Goal: Obtain resource: Download file/media

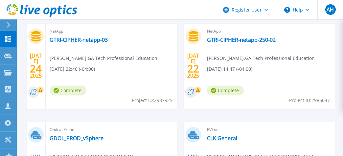
scroll to position [197, 0]
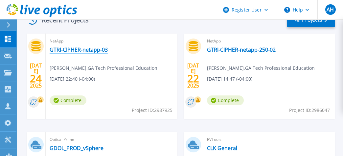
click at [76, 51] on link "GTRI-CIPHER-netapp-03" at bounding box center [79, 49] width 58 height 7
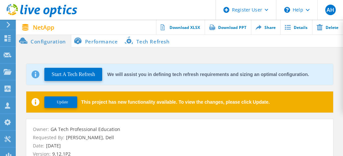
click at [104, 42] on li "Performance" at bounding box center [97, 40] width 52 height 13
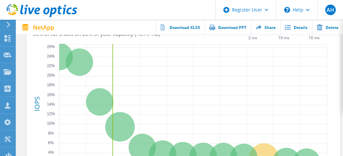
scroll to position [230, 0]
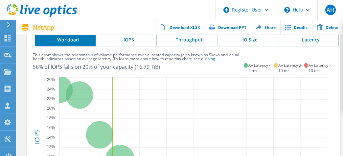
drag, startPoint x: 208, startPoint y: 60, endPoint x: 174, endPoint y: 9, distance: 62.0
click at [174, 9] on header "Register User \n Help Explore Helpful Articles Contact Support AH Dell User Ant…" at bounding box center [171, 10] width 343 height 20
drag, startPoint x: 215, startPoint y: 57, endPoint x: 194, endPoint y: 64, distance: 22.1
click at [194, 64] on div "56% of IOPS falls on 20% of your capacity (16.79 TiB)" at bounding box center [138, 66] width 211 height 5
drag, startPoint x: 212, startPoint y: 59, endPoint x: 197, endPoint y: 60, distance: 14.5
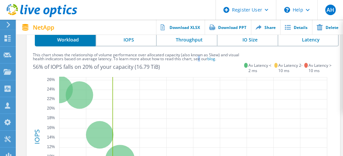
click at [197, 60] on label "This chart shows the relationship of volume performance over allocated capacity…" at bounding box center [138, 57] width 211 height 8
drag, startPoint x: 197, startPoint y: 60, endPoint x: 212, endPoint y: 63, distance: 14.5
click at [212, 64] on div "This chart shows the relationship of volume performance over allocated capacity…" at bounding box center [138, 63] width 211 height 20
click at [212, 58] on span "blog" at bounding box center [211, 59] width 8 height 6
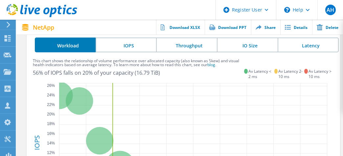
scroll to position [233, 0]
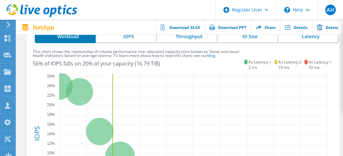
click at [114, 38] on li "IOPS" at bounding box center [126, 35] width 61 height 15
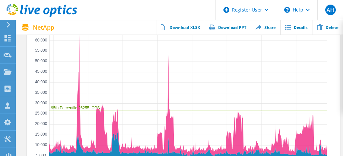
scroll to position [200, 0]
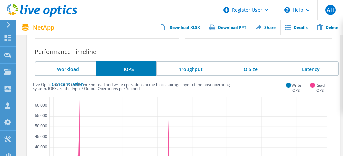
click at [197, 69] on li "Throughput" at bounding box center [186, 68] width 61 height 15
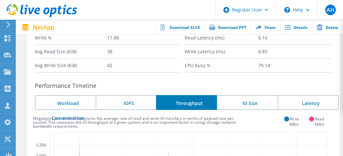
scroll to position [166, 0]
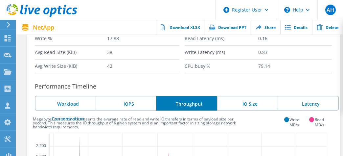
click at [247, 99] on li "IO Size" at bounding box center [247, 103] width 61 height 15
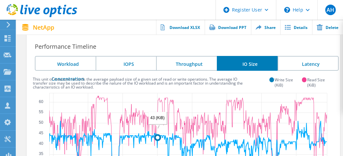
scroll to position [199, 0]
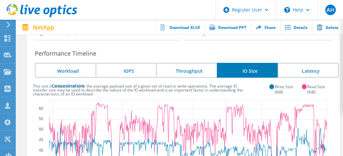
click at [296, 72] on li "Latency" at bounding box center [308, 70] width 61 height 15
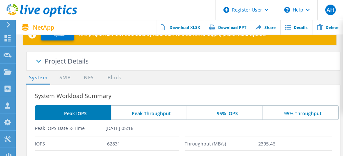
scroll to position [0, 0]
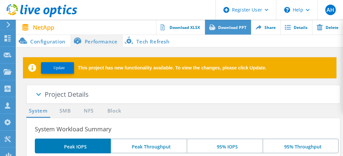
click at [226, 30] on link "Download PPT" at bounding box center [228, 27] width 46 height 15
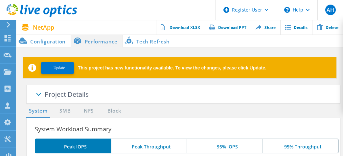
click at [38, 93] on span at bounding box center [38, 95] width 33 height 33
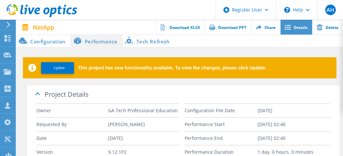
click at [290, 28] on icon at bounding box center [288, 27] width 6 height 5
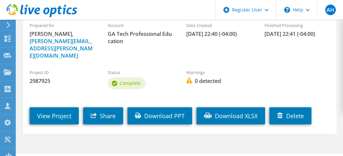
scroll to position [82, 0]
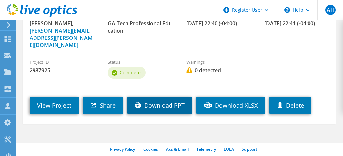
click at [158, 99] on link "Download PPT" at bounding box center [159, 105] width 65 height 17
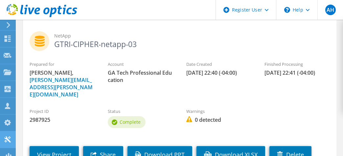
scroll to position [0, 0]
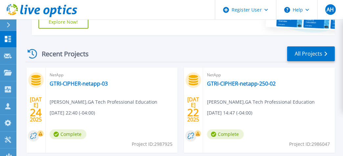
scroll to position [164, 0]
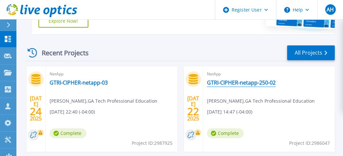
click at [247, 81] on link "GTRI-CIPHER-netapp-250-02" at bounding box center [241, 82] width 69 height 7
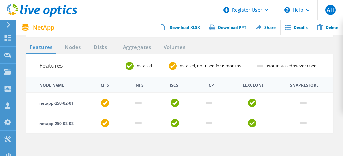
scroll to position [296, 0]
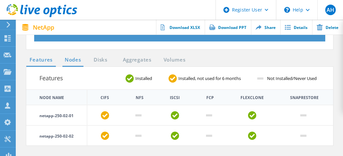
click at [81, 58] on link "Nodes" at bounding box center [72, 60] width 21 height 8
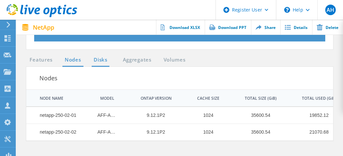
click at [99, 61] on link "Disks" at bounding box center [101, 60] width 18 height 8
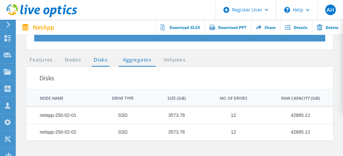
click at [134, 58] on link "Aggregates" at bounding box center [137, 60] width 37 height 8
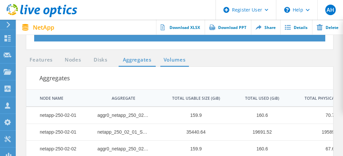
click at [172, 59] on link "Volumes" at bounding box center [174, 60] width 29 height 8
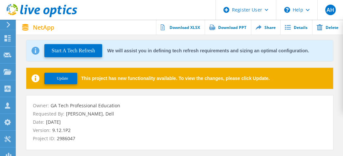
scroll to position [0, 0]
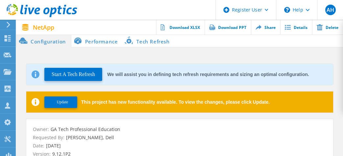
click at [95, 40] on li "Performance" at bounding box center [97, 40] width 52 height 13
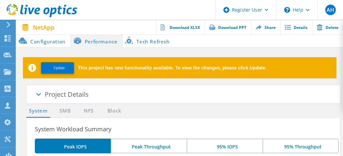
click at [146, 34] on div at bounding box center [179, 35] width 326 height 2
click at [145, 42] on li "Tech Refresh" at bounding box center [149, 40] width 52 height 13
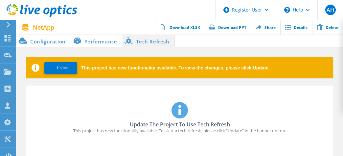
click at [61, 66] on span "Update" at bounding box center [62, 67] width 11 height 5
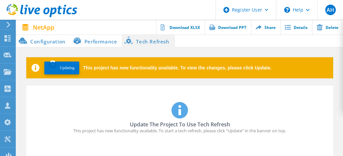
click at [99, 43] on li "Performance" at bounding box center [97, 40] width 52 height 13
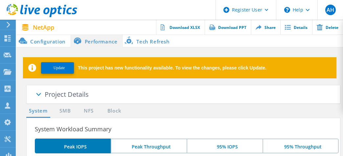
click at [54, 70] on span "Update" at bounding box center [59, 67] width 11 height 5
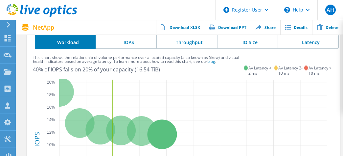
scroll to position [200, 0]
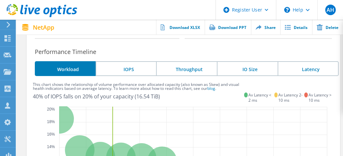
click at [124, 71] on li "IOPS" at bounding box center [126, 68] width 61 height 15
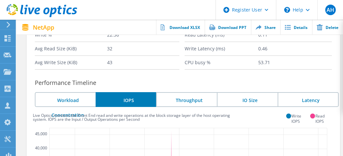
scroll to position [168, 0]
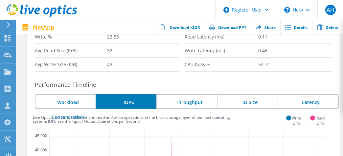
click at [184, 101] on li "Throughput" at bounding box center [186, 101] width 61 height 15
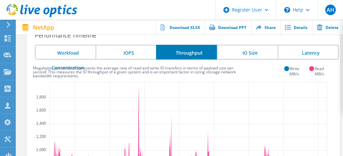
scroll to position [233, 0]
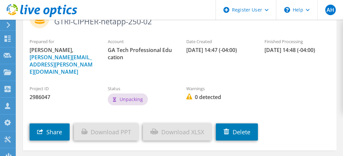
scroll to position [66, 0]
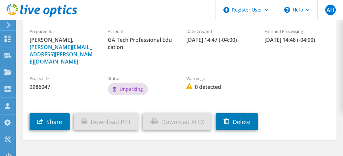
click at [110, 117] on link "Download PPT" at bounding box center [106, 121] width 65 height 17
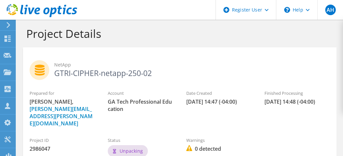
scroll to position [0, 0]
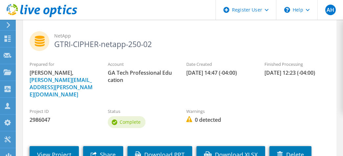
scroll to position [66, 0]
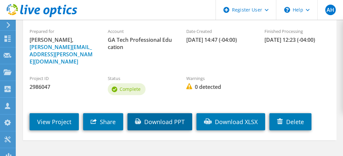
click at [163, 113] on link "Download PPT" at bounding box center [159, 121] width 65 height 17
